Goal: Navigation & Orientation: Find specific page/section

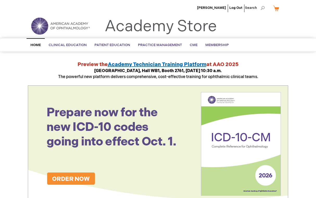
click at [33, 45] on span "Home" at bounding box center [35, 45] width 10 height 4
click at [207, 9] on span "[PERSON_NAME]" at bounding box center [211, 8] width 29 height 4
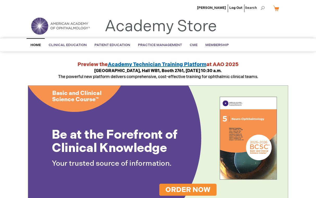
click at [38, 28] on img at bounding box center [60, 26] width 63 height 19
click at [271, 29] on div "Toggle Nav Academy Store" at bounding box center [158, 28] width 268 height 20
click at [212, 8] on span "[PERSON_NAME]" at bounding box center [211, 8] width 29 height 4
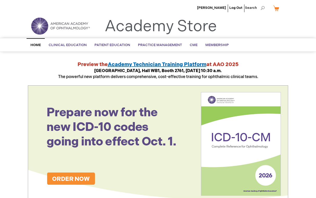
click at [70, 25] on img at bounding box center [60, 26] width 63 height 19
click at [262, 9] on span "Search" at bounding box center [255, 8] width 20 height 10
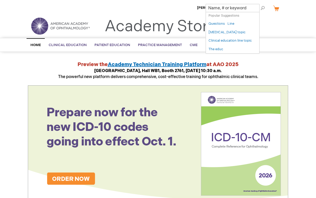
click at [263, 8] on span "Search" at bounding box center [255, 8] width 20 height 10
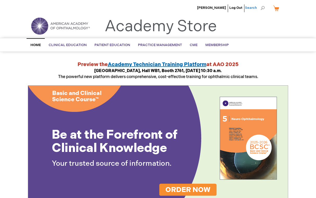
click at [264, 7] on span "Search" at bounding box center [255, 8] width 20 height 10
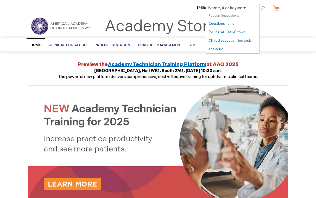
click at [263, 8] on span "Search" at bounding box center [255, 8] width 20 height 10
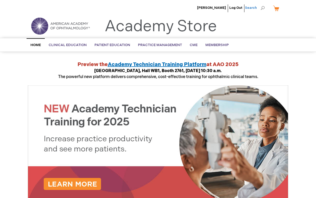
click at [263, 8] on span "Search" at bounding box center [255, 8] width 20 height 10
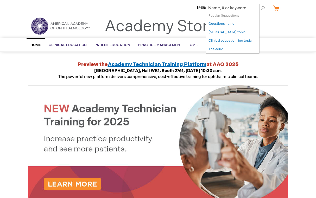
click at [263, 8] on span "Search" at bounding box center [255, 8] width 20 height 10
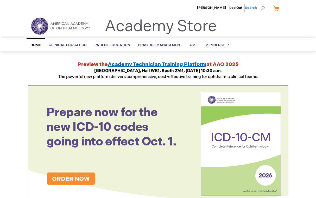
click at [263, 7] on span "Search" at bounding box center [255, 8] width 20 height 10
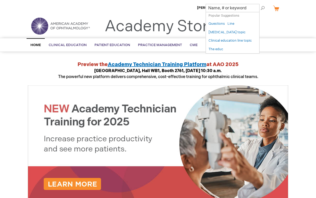
click at [274, 46] on ul "Home Clinical Education Product Line BCSC® (Basic and Clinical Science Course) …" at bounding box center [158, 44] width 271 height 13
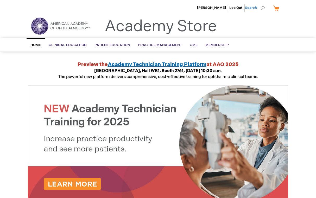
click at [262, 8] on span "Search" at bounding box center [255, 8] width 20 height 10
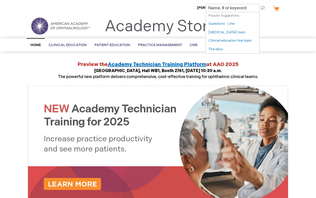
click at [262, 8] on span "Search" at bounding box center [255, 8] width 20 height 10
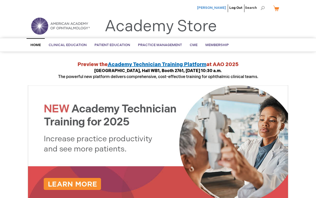
click at [203, 7] on span "[PERSON_NAME]" at bounding box center [211, 8] width 29 height 4
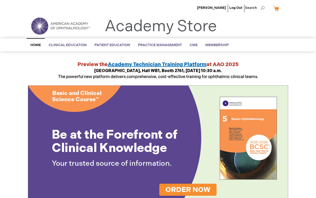
click at [47, 22] on img at bounding box center [60, 26] width 63 height 19
